Goal: Information Seeking & Learning: Get advice/opinions

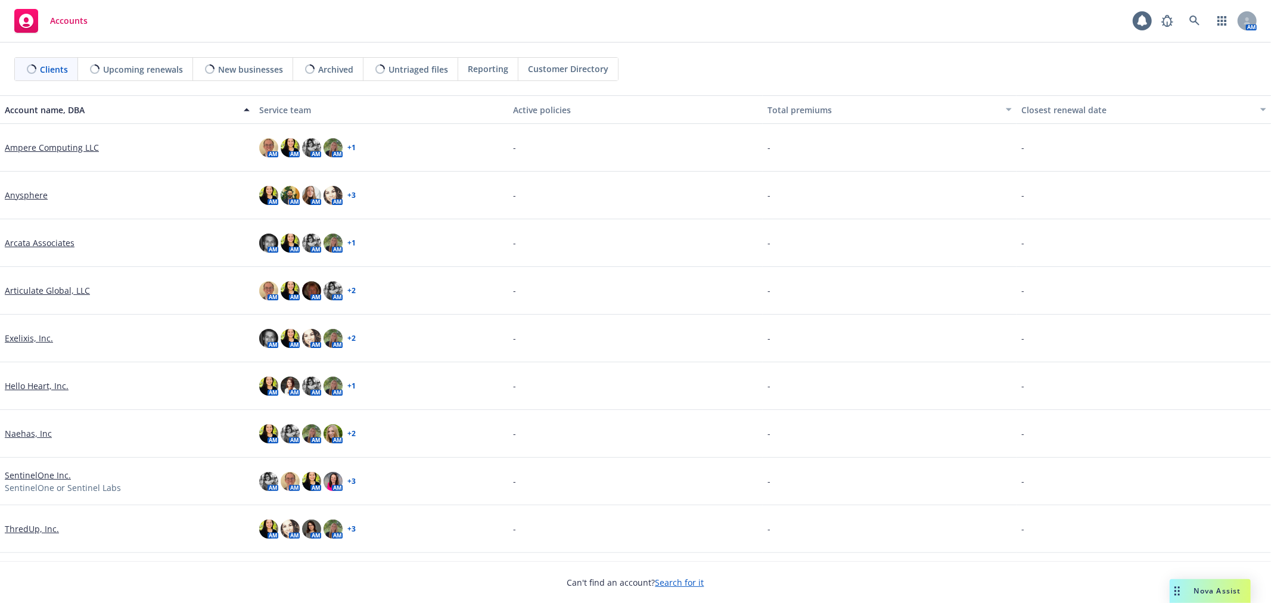
click at [1213, 587] on span "Nova Assist" at bounding box center [1217, 591] width 47 height 10
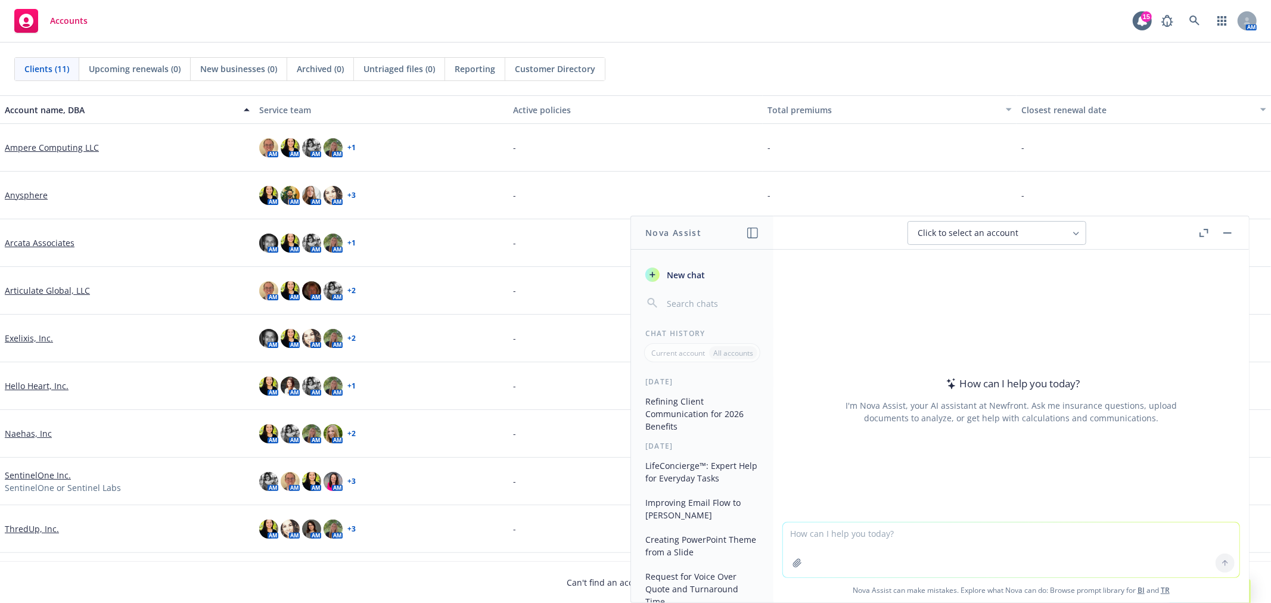
click at [1007, 561] on textarea at bounding box center [1011, 549] width 456 height 55
type textarea "What defines a "boss"? My boss doesn't think she is my boss."
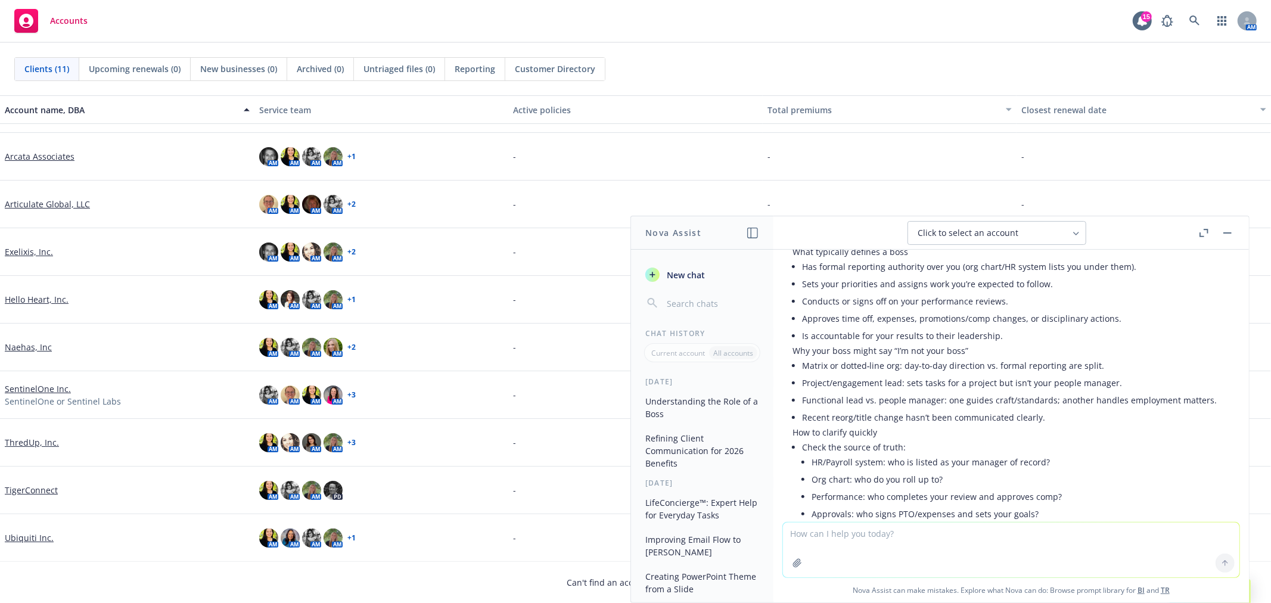
scroll to position [14, 0]
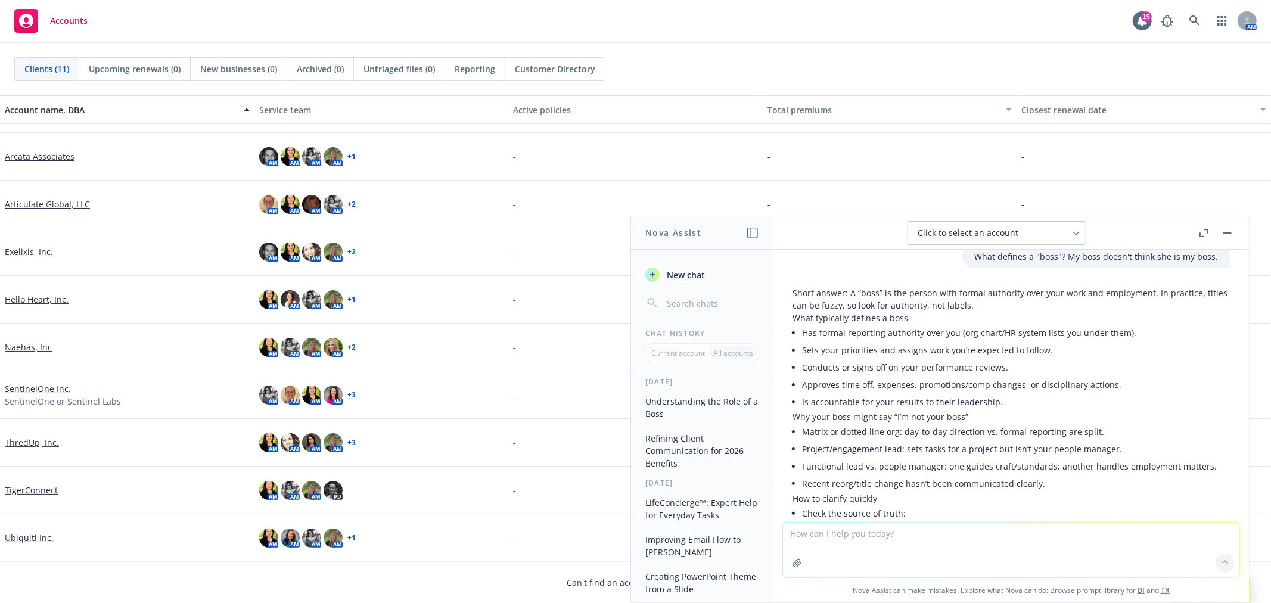
click at [1046, 555] on textarea at bounding box center [1011, 549] width 456 height 55
type textarea "can you write me a 1-2 sentence blurb about a new benefit being offered called …"
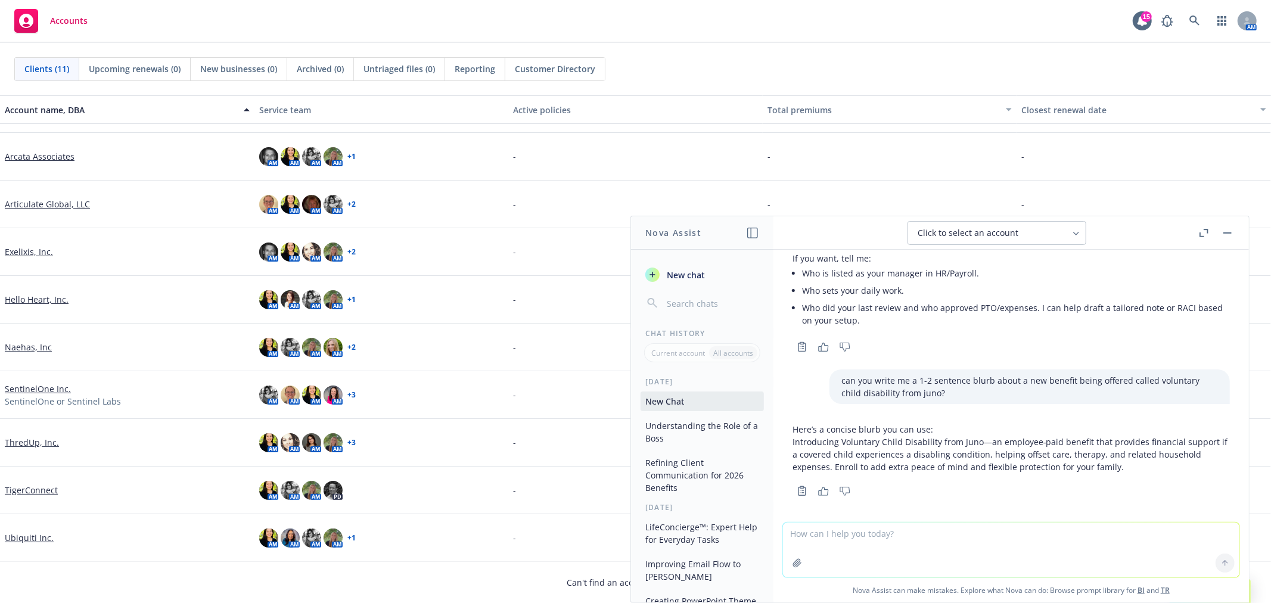
scroll to position [688, 0]
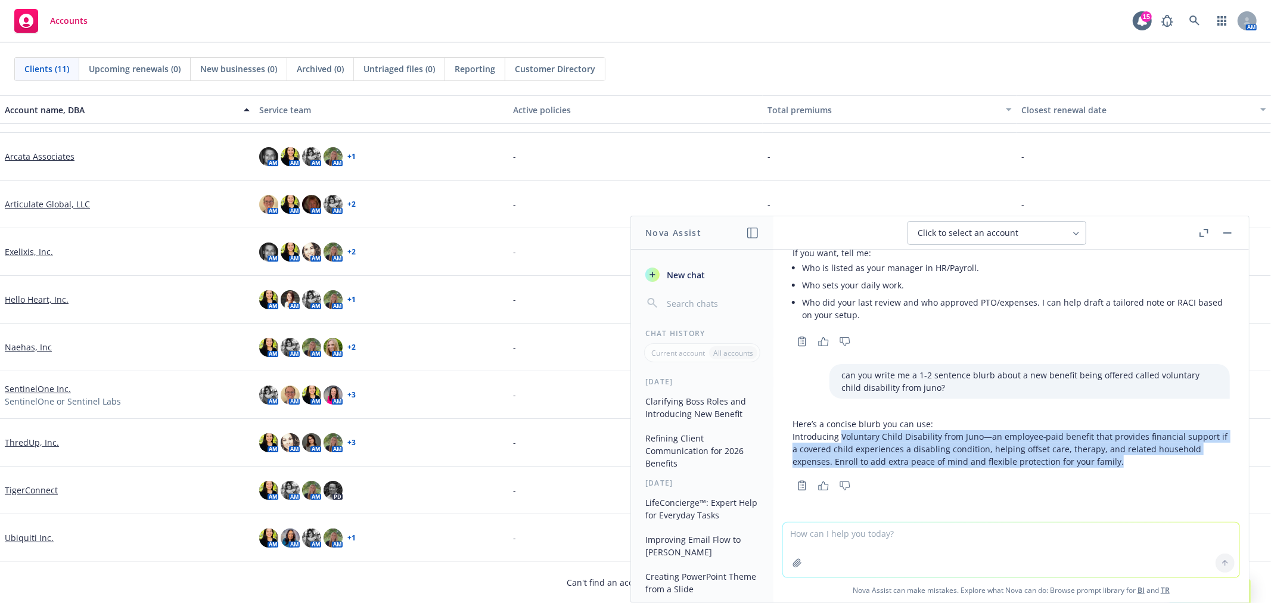
drag, startPoint x: 841, startPoint y: 436, endPoint x: 1122, endPoint y: 465, distance: 283.3
click at [1122, 465] on p "Introducing Voluntary Child Disability from Juno—an employee‑paid benefit that …" at bounding box center [1010, 449] width 437 height 38
copy p "Voluntary Child Disability from Juno—an employee‑paid benefit that provides fin…"
click at [1127, 547] on textarea at bounding box center [1011, 549] width 456 height 55
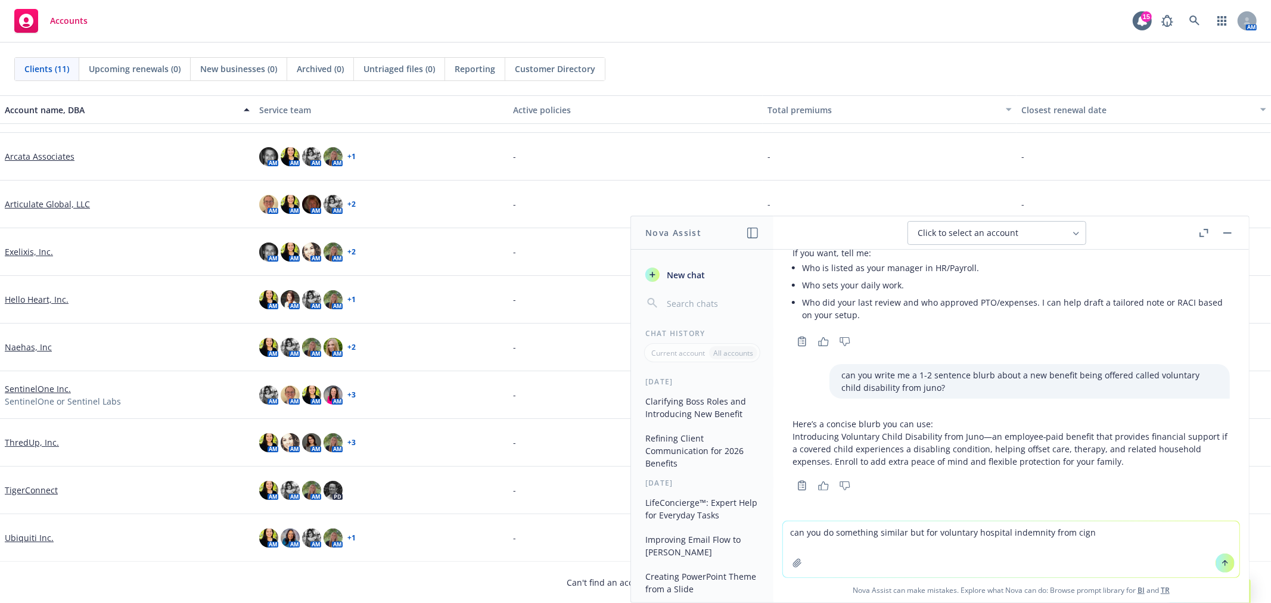
type textarea "can you do something similar but for voluntary hospital indemnity from cigna"
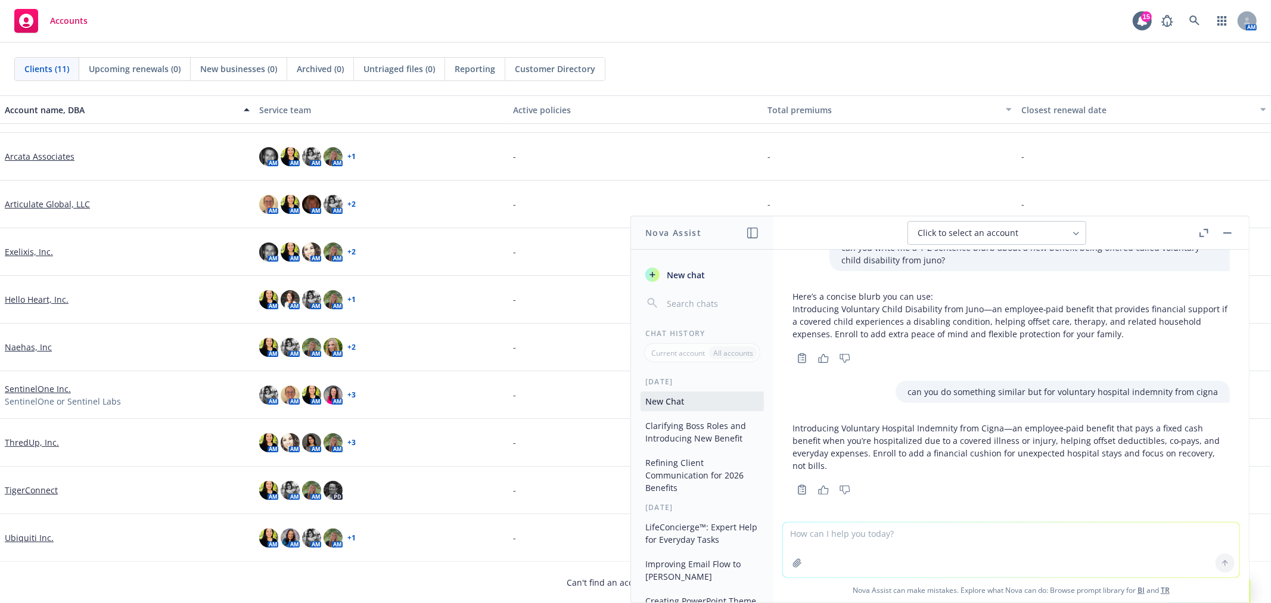
scroll to position [819, 0]
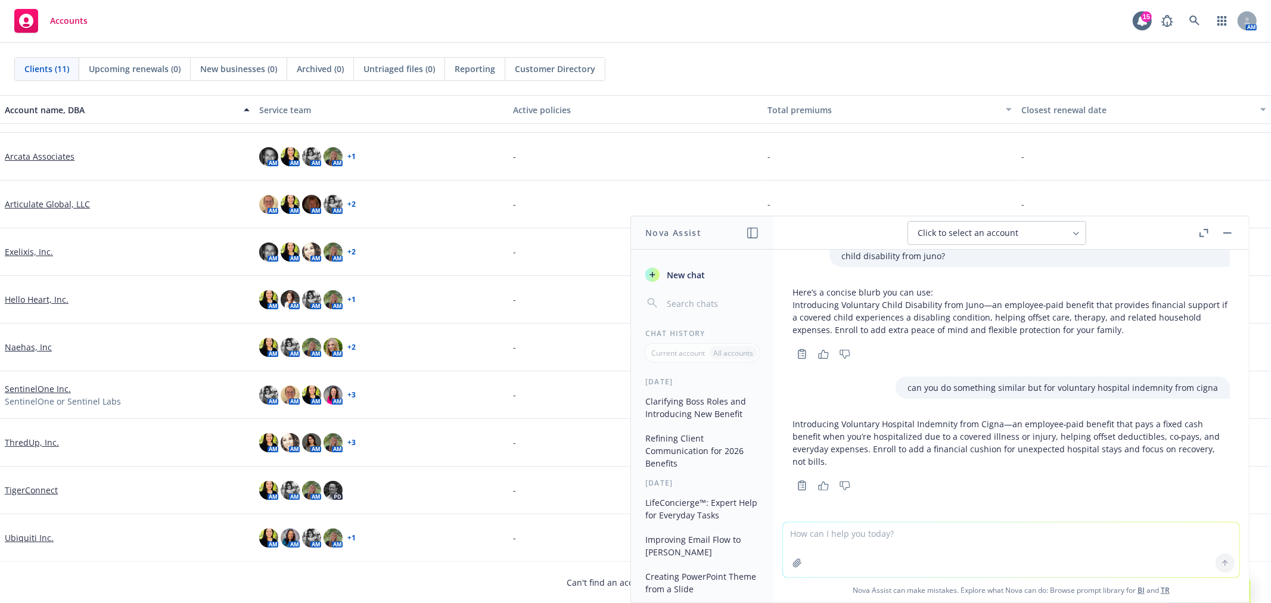
drag, startPoint x: 1001, startPoint y: 422, endPoint x: 968, endPoint y: 427, distance: 33.2
drag, startPoint x: 968, startPoint y: 427, endPoint x: 943, endPoint y: 432, distance: 26.1
click at [946, 432] on p "Introducing Voluntary Hospital Indemnity from Cigna—an employee‑paid benefit th…" at bounding box center [1010, 443] width 437 height 50
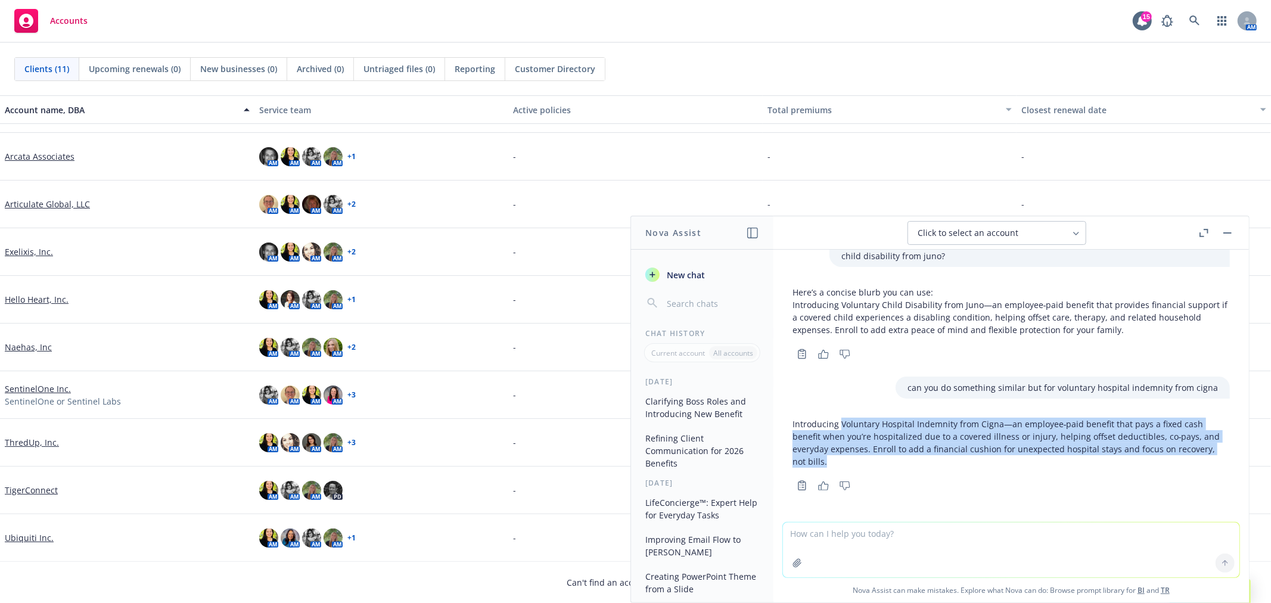
drag, startPoint x: 840, startPoint y: 419, endPoint x: 922, endPoint y: 458, distance: 90.1
click at [922, 458] on p "Introducing Voluntary Hospital Indemnity from Cigna—an employee‑paid benefit th…" at bounding box center [1010, 443] width 437 height 50
copy p "Voluntary Hospital Indemnity from Cigna—an employee‑paid benefit that pays a fi…"
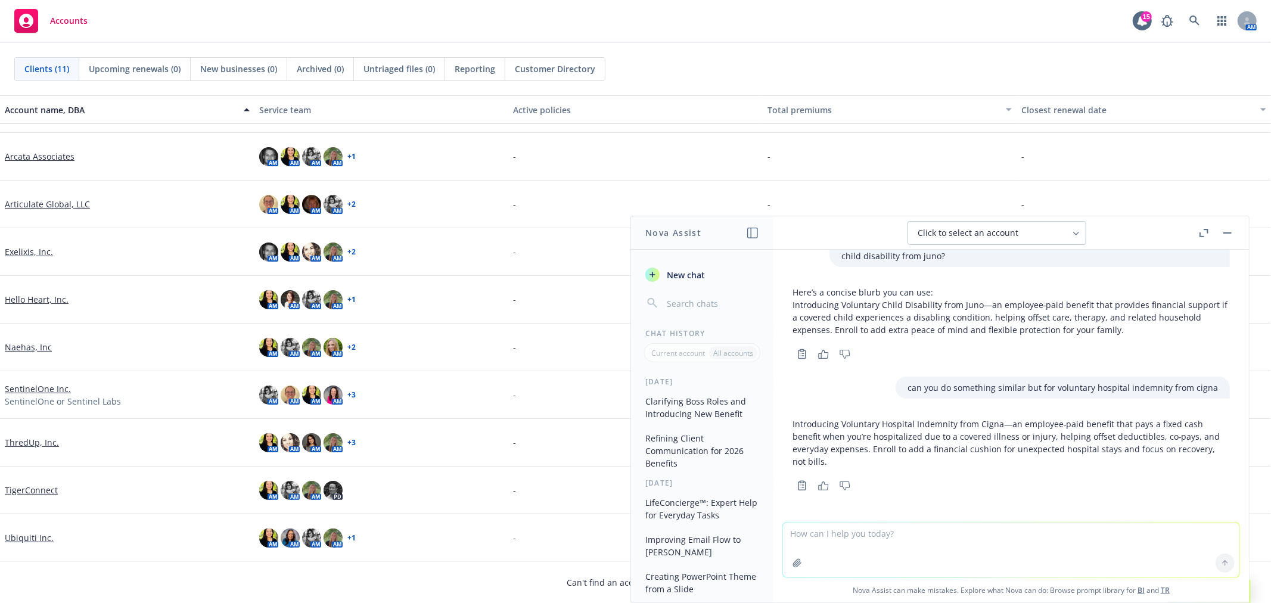
click at [1074, 533] on textarea at bounding box center [1011, 549] width 456 height 55
type textarea "combine the two sentences"
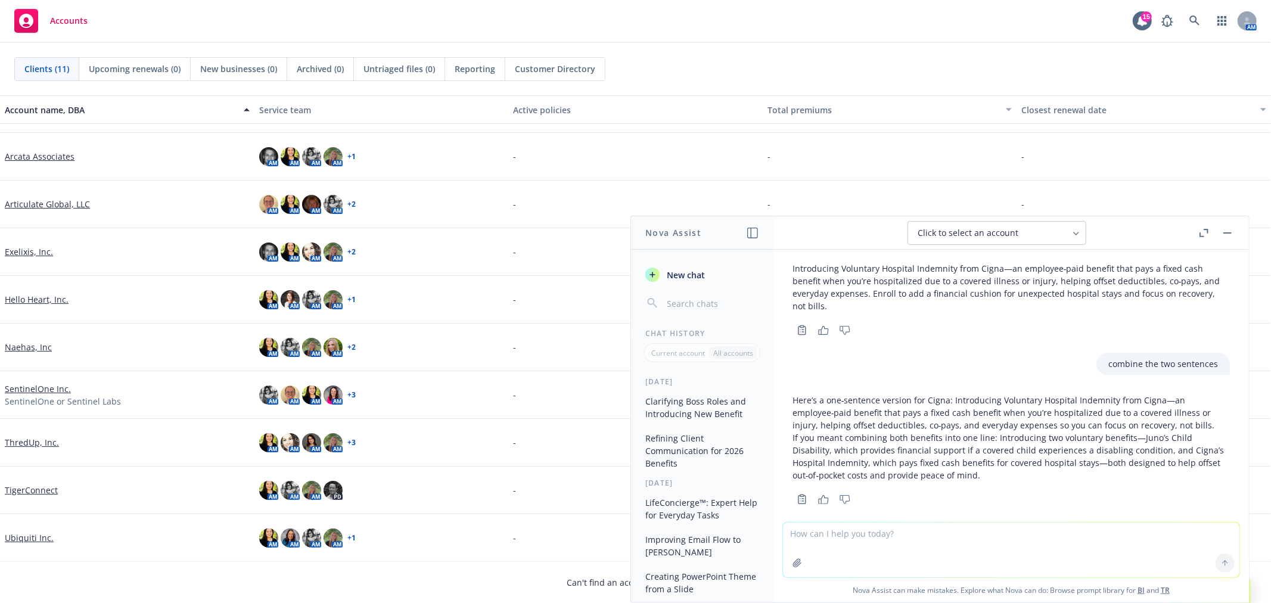
scroll to position [988, 0]
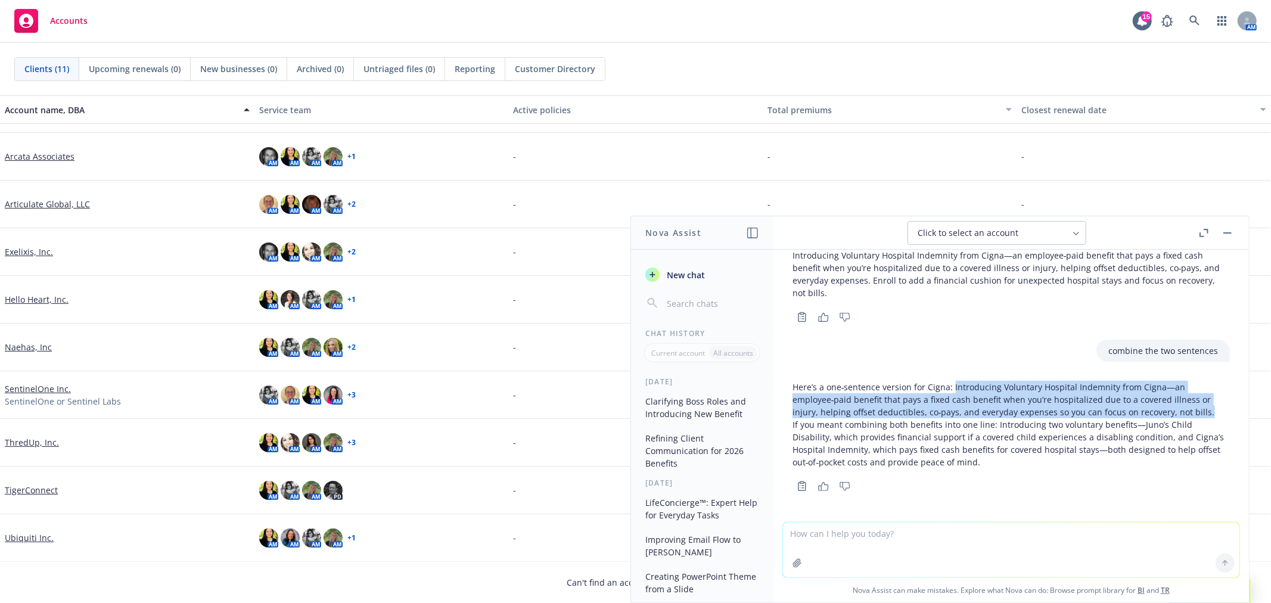
drag, startPoint x: 950, startPoint y: 385, endPoint x: 1202, endPoint y: 408, distance: 253.1
click at [1202, 408] on p "Here’s a one‑sentence version for Cigna: Introducing Voluntary Hospital Indemni…" at bounding box center [1010, 400] width 437 height 38
copy p "Introducing Voluntary Hospital Indemnity from Cigna—an employee‑paid benefit th…"
click at [1023, 540] on textarea at bounding box center [1011, 549] width 456 height 55
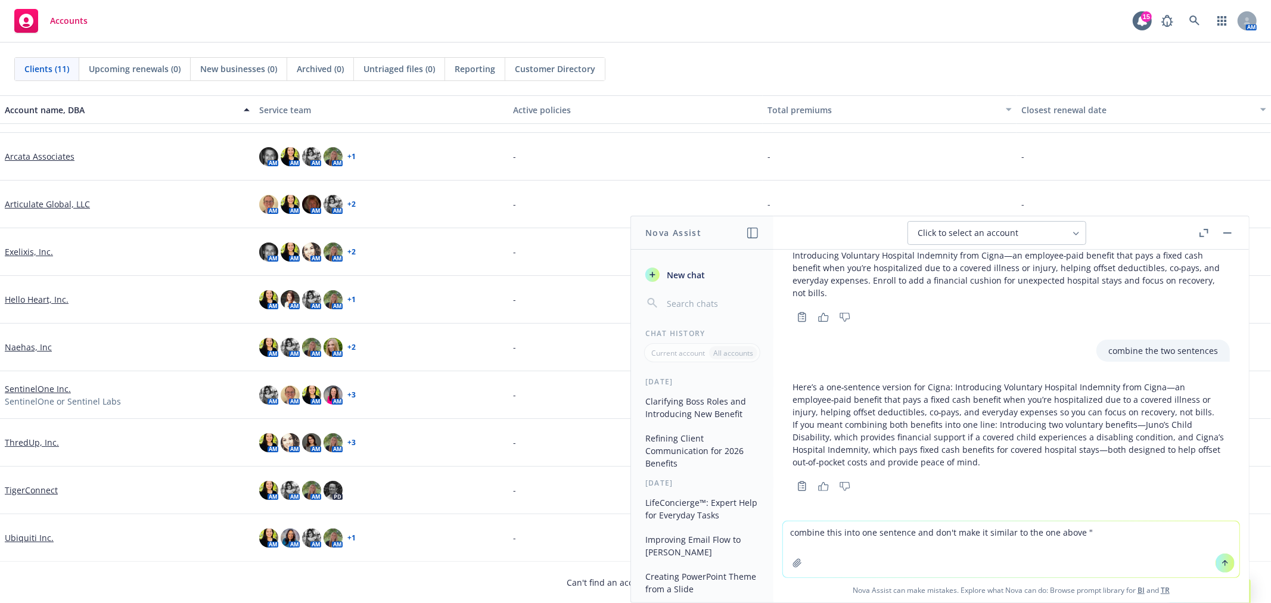
paste textarea "We are now offering Voluntary Child Disability from Juno—an employee‑paid benef…"
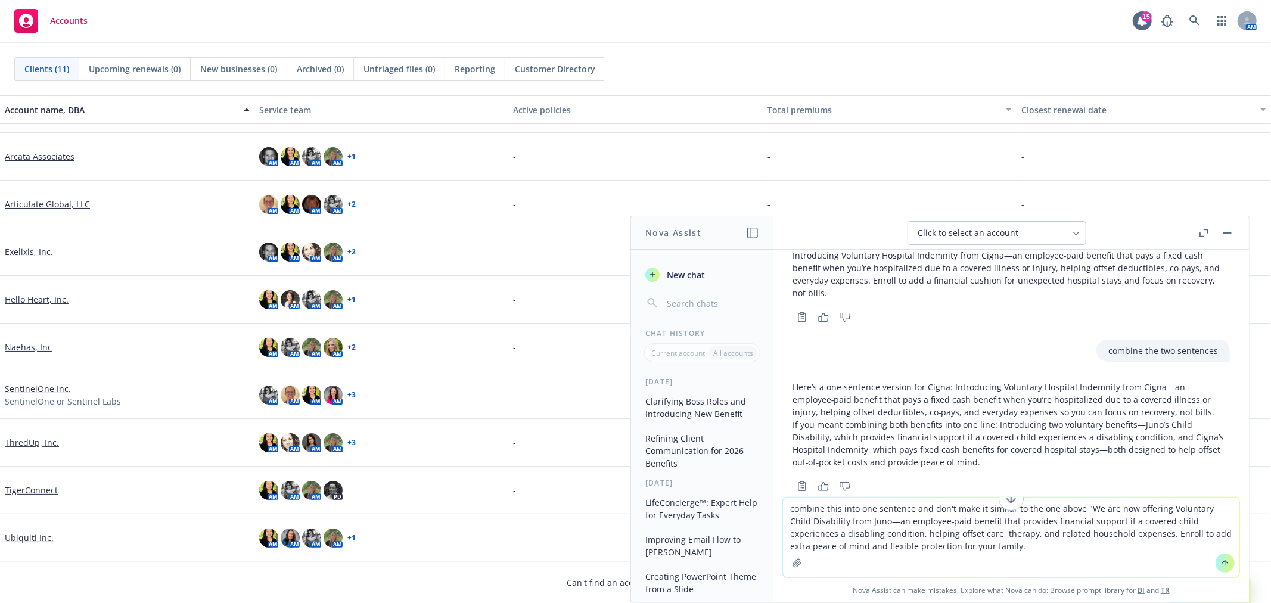
type textarea "combine this into one sentence and don't make it similar to the one above "We a…"
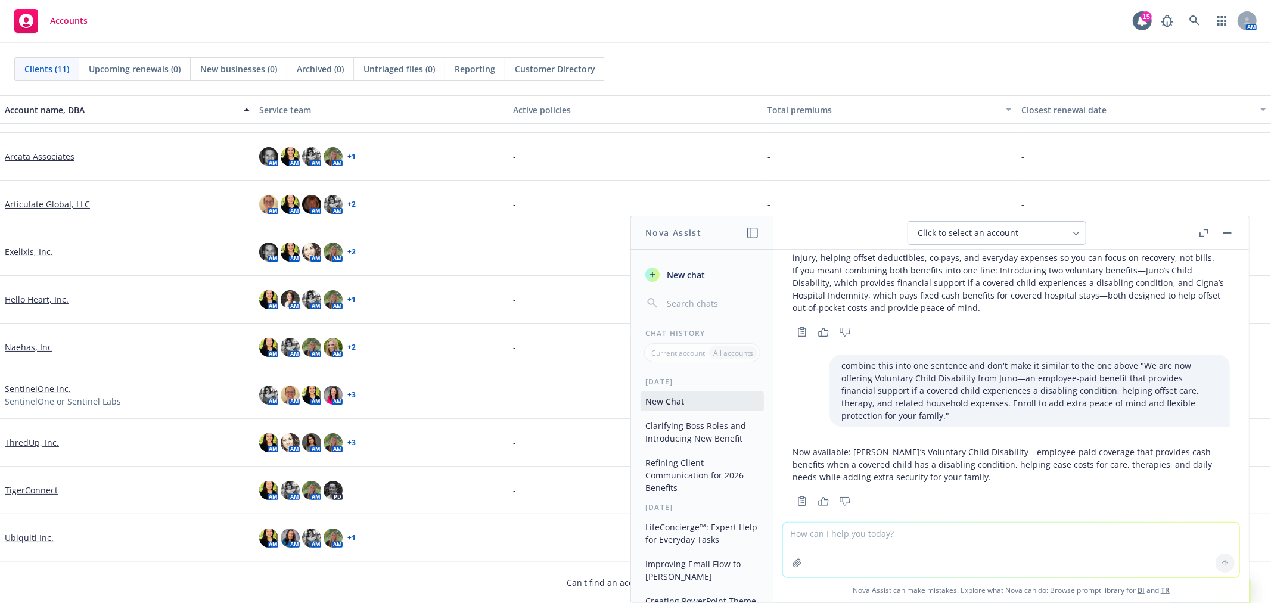
scroll to position [1144, 0]
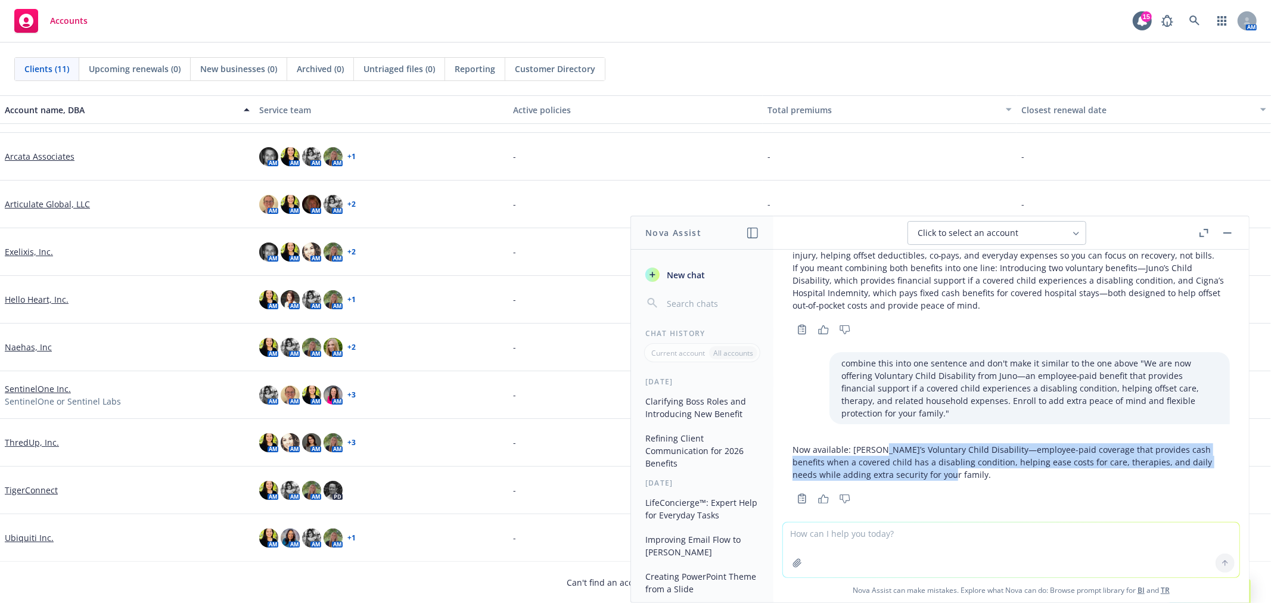
drag, startPoint x: 877, startPoint y: 433, endPoint x: 941, endPoint y: 458, distance: 69.0
click at [941, 458] on p "Now available: [PERSON_NAME]’s Voluntary Child Disability—employee-paid coverag…" at bounding box center [1010, 462] width 437 height 38
copy p "Voluntary Child Disability—employee-paid coverage that provides cash benefits w…"
drag, startPoint x: 1037, startPoint y: 447, endPoint x: 1025, endPoint y: 447, distance: 11.3
click at [1037, 447] on p "Now available: [PERSON_NAME]’s Voluntary Child Disability—employee-paid coverag…" at bounding box center [1010, 462] width 437 height 38
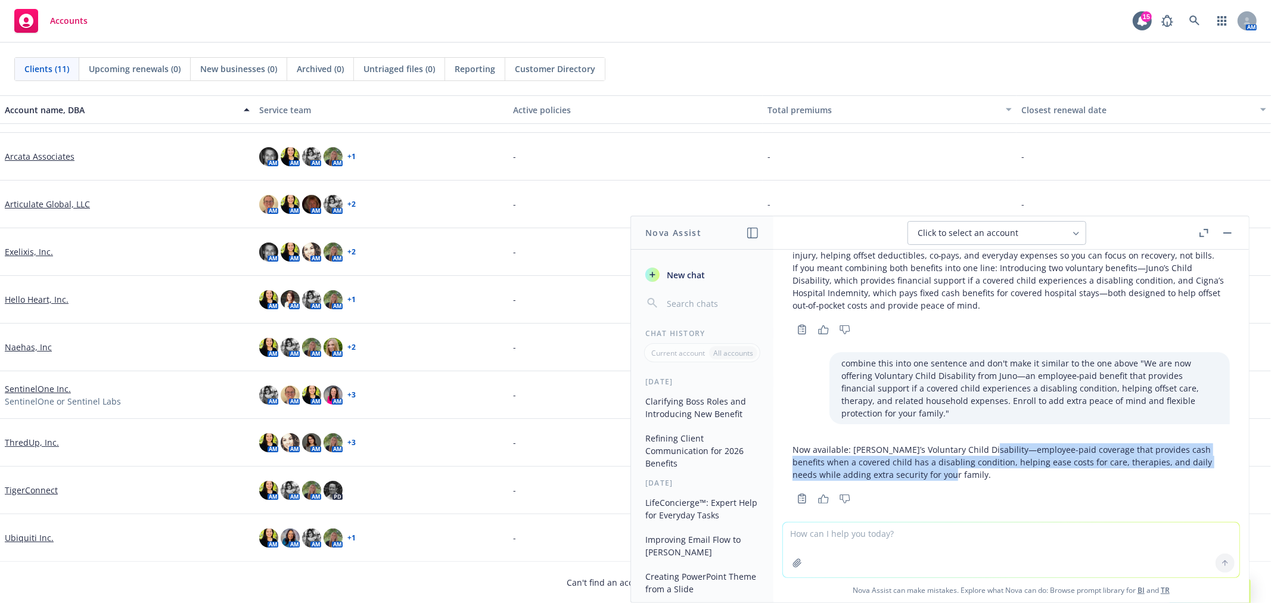
drag, startPoint x: 984, startPoint y: 435, endPoint x: 995, endPoint y: 456, distance: 24.3
click at [995, 456] on p "Now available: [PERSON_NAME]’s Voluntary Child Disability—employee-paid coverag…" at bounding box center [1010, 462] width 437 height 38
copy p "employee-paid coverage that provides cash benefits when a covered child has a d…"
click at [1095, 443] on p "Now available: [PERSON_NAME]’s Voluntary Child Disability—employee-paid coverag…" at bounding box center [1010, 462] width 437 height 38
click at [1081, 443] on p "Now available: [PERSON_NAME]’s Voluntary Child Disability—employee-paid coverag…" at bounding box center [1010, 462] width 437 height 38
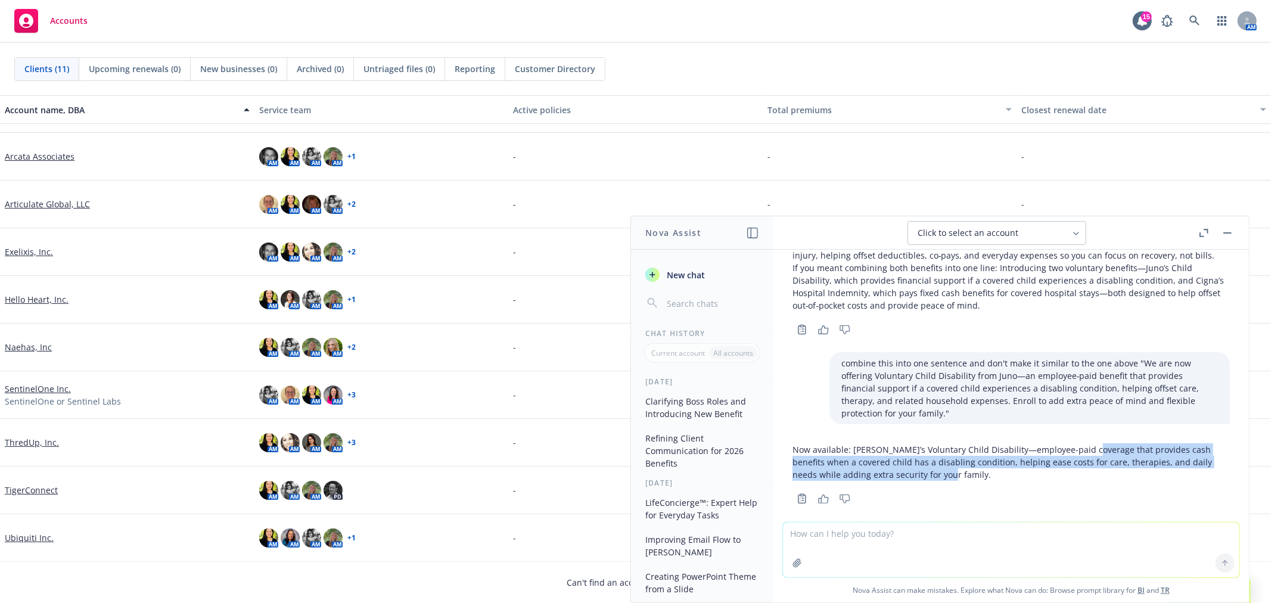
drag, startPoint x: 1080, startPoint y: 435, endPoint x: 1106, endPoint y: 456, distance: 33.9
click at [1106, 456] on p "Now available: [PERSON_NAME]’s Voluntary Child Disability—employee-paid coverag…" at bounding box center [1010, 462] width 437 height 38
copy p "hat provides cash benefits when a covered child has a disabling condition, help…"
